Goal: Information Seeking & Learning: Learn about a topic

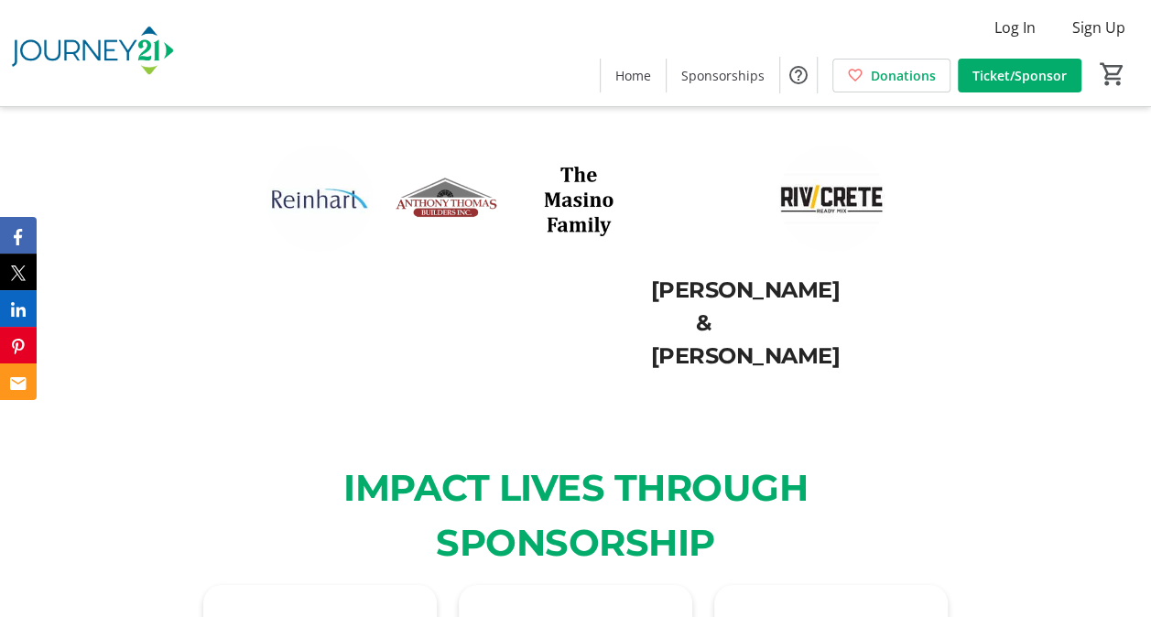
scroll to position [3120, 0]
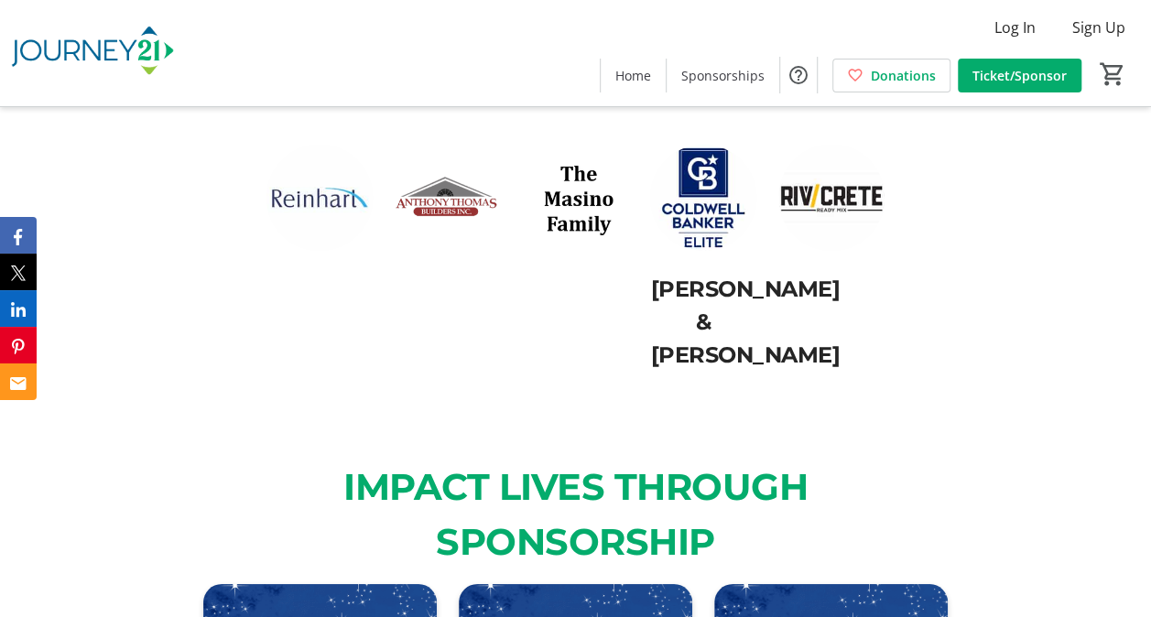
click at [458, 374] on div "[PERSON_NAME] & [PERSON_NAME]" at bounding box center [575, 22] width 767 height 786
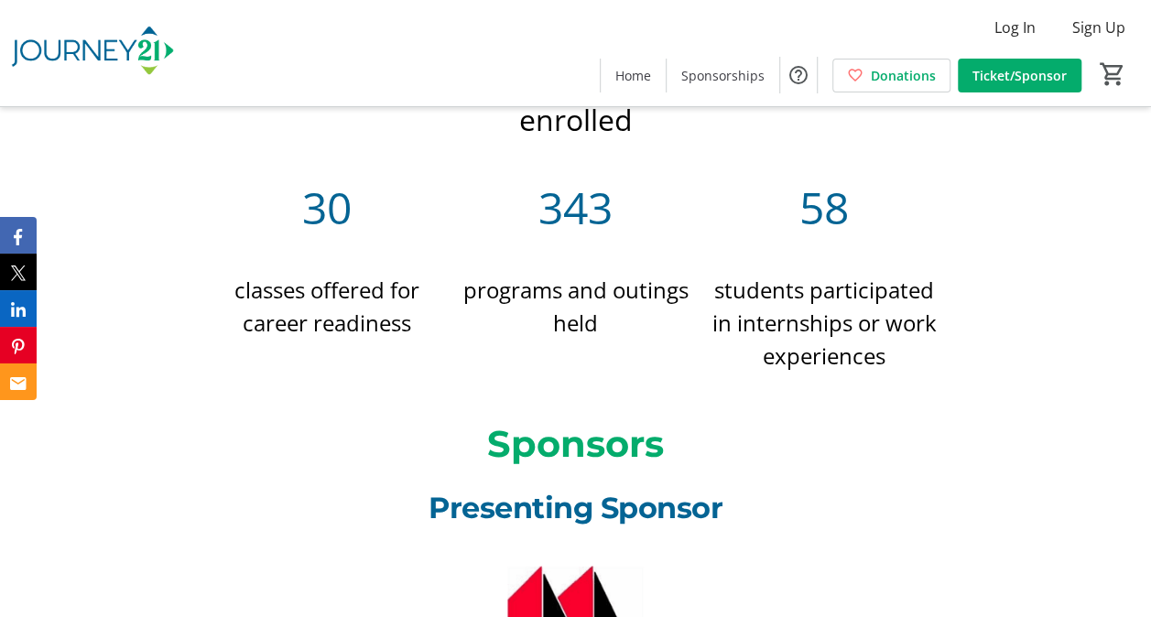
scroll to position [773, 0]
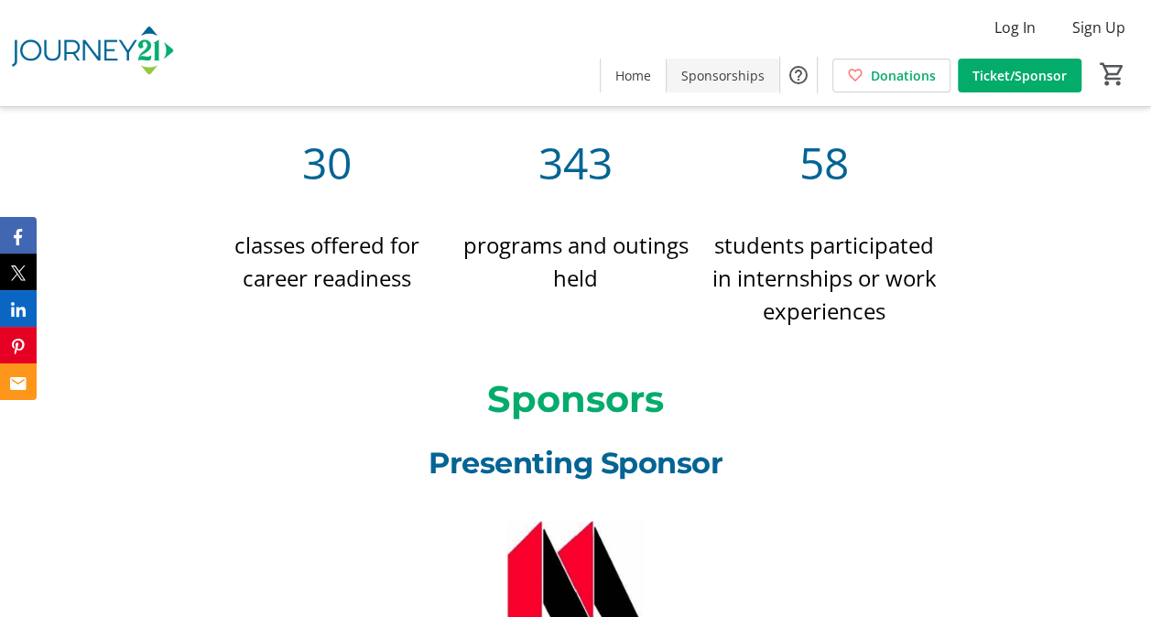
click at [730, 74] on span "Sponsorships" at bounding box center [722, 75] width 83 height 19
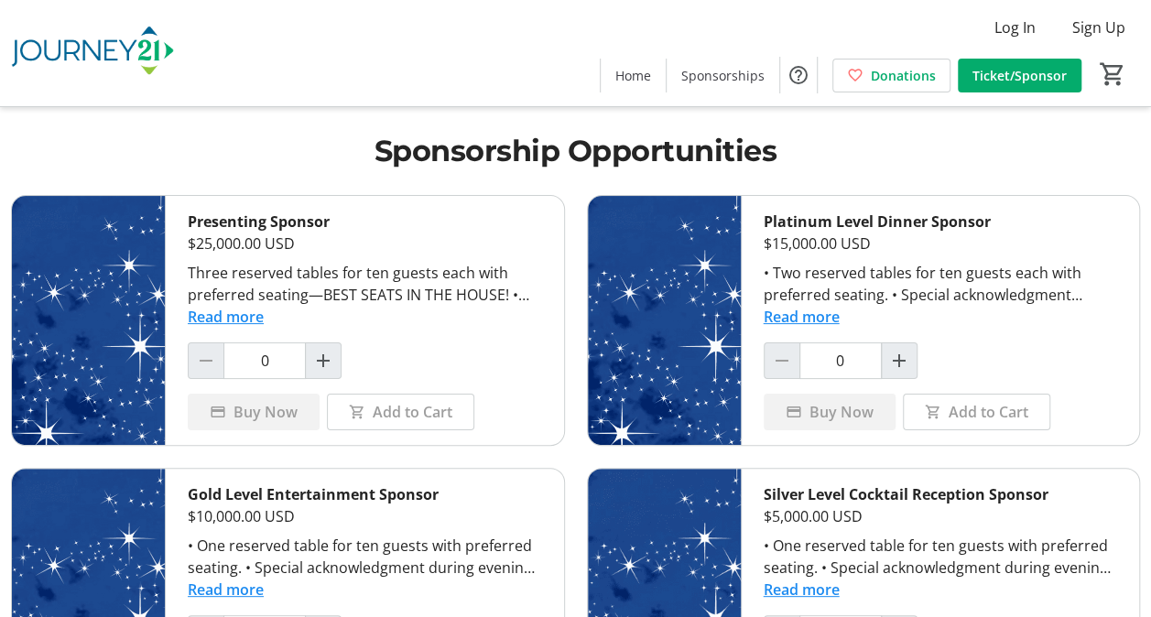
click at [211, 319] on button "Read more" at bounding box center [226, 317] width 76 height 22
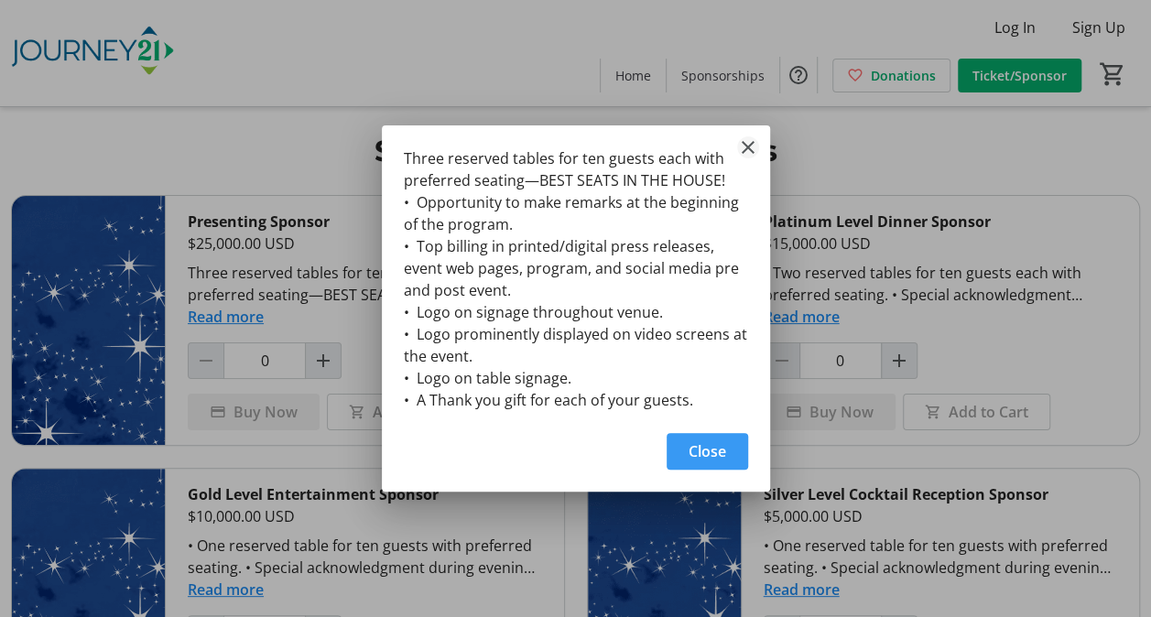
click at [738, 146] on mat-icon "Close" at bounding box center [748, 147] width 22 height 22
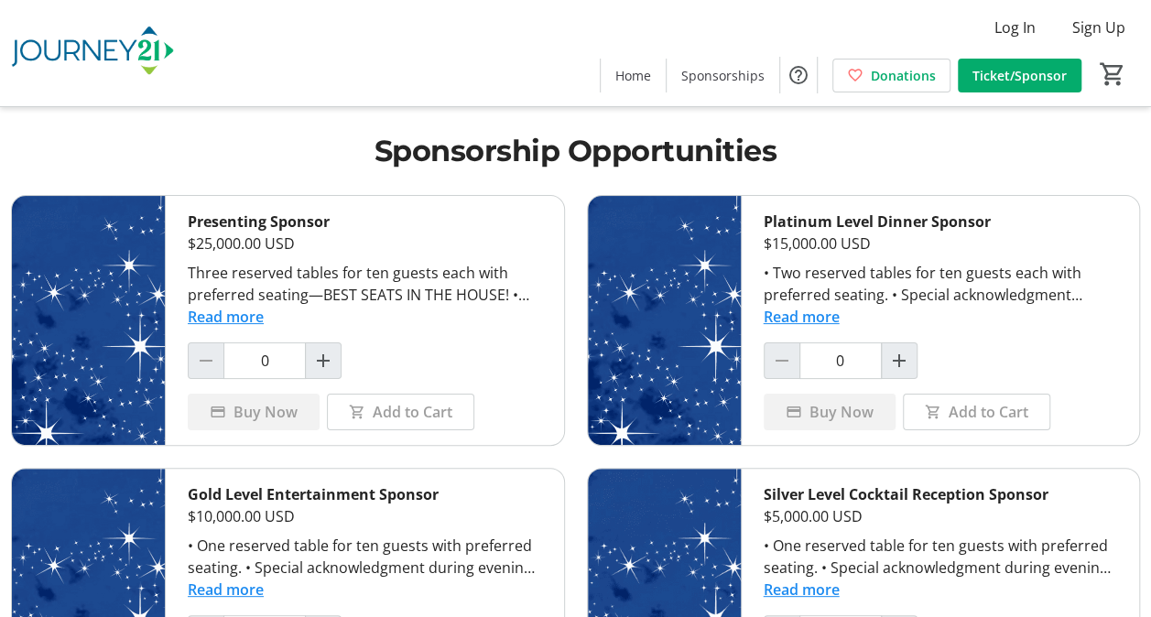
scroll to position [217, 0]
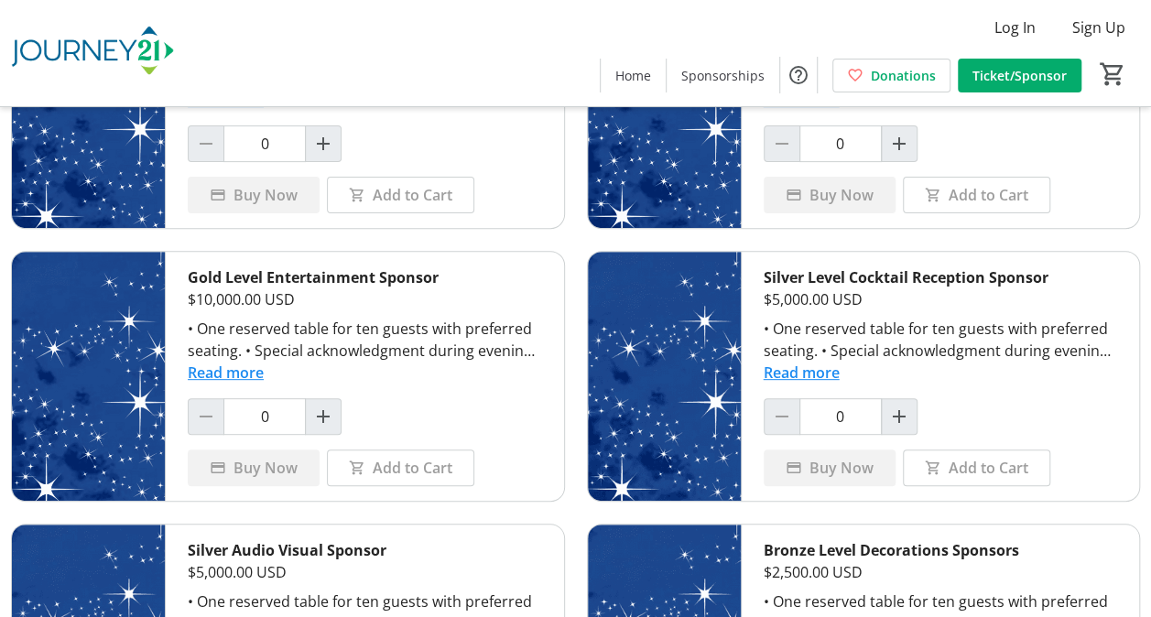
click at [222, 369] on button "Read more" at bounding box center [226, 373] width 76 height 22
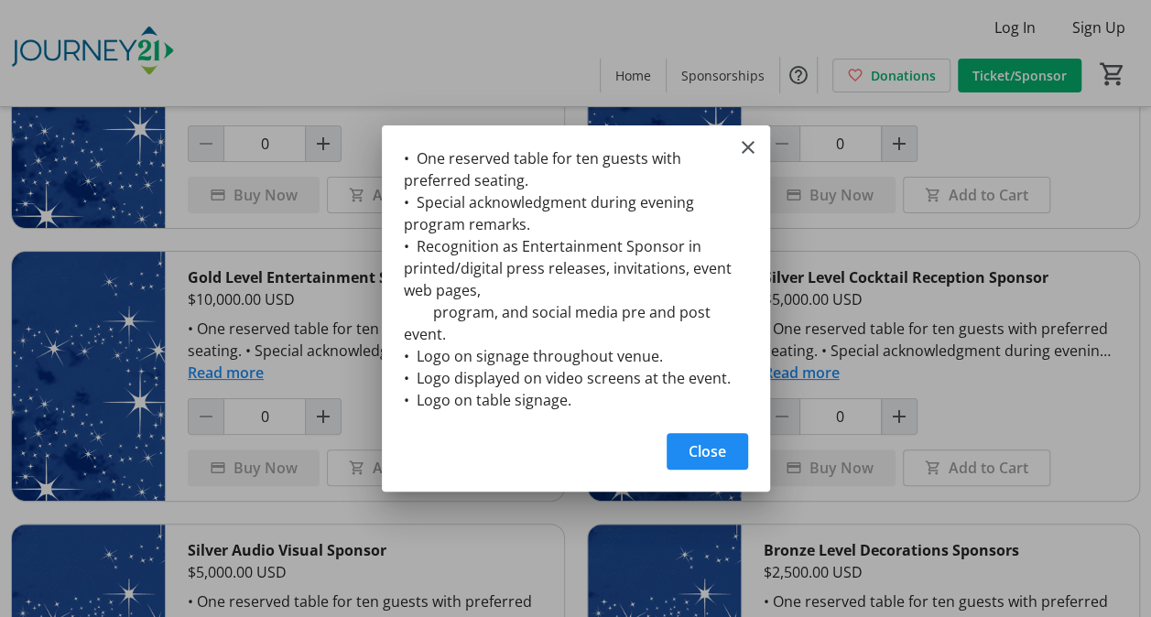
scroll to position [0, 0]
click at [746, 148] on mat-icon "Close" at bounding box center [748, 147] width 22 height 22
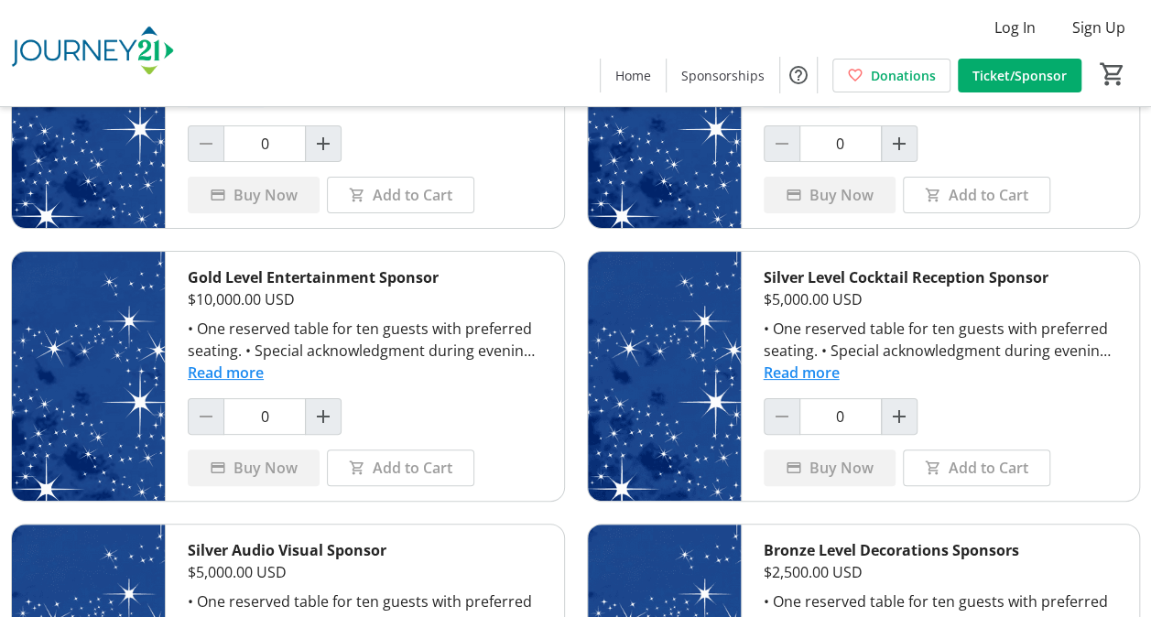
scroll to position [217, 0]
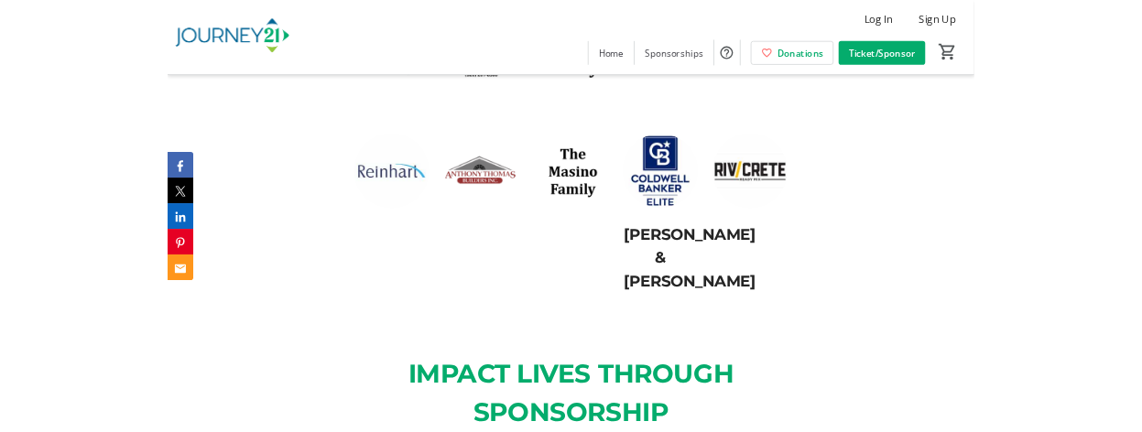
scroll to position [3102, 0]
